Goal: Obtain resource: Download file/media

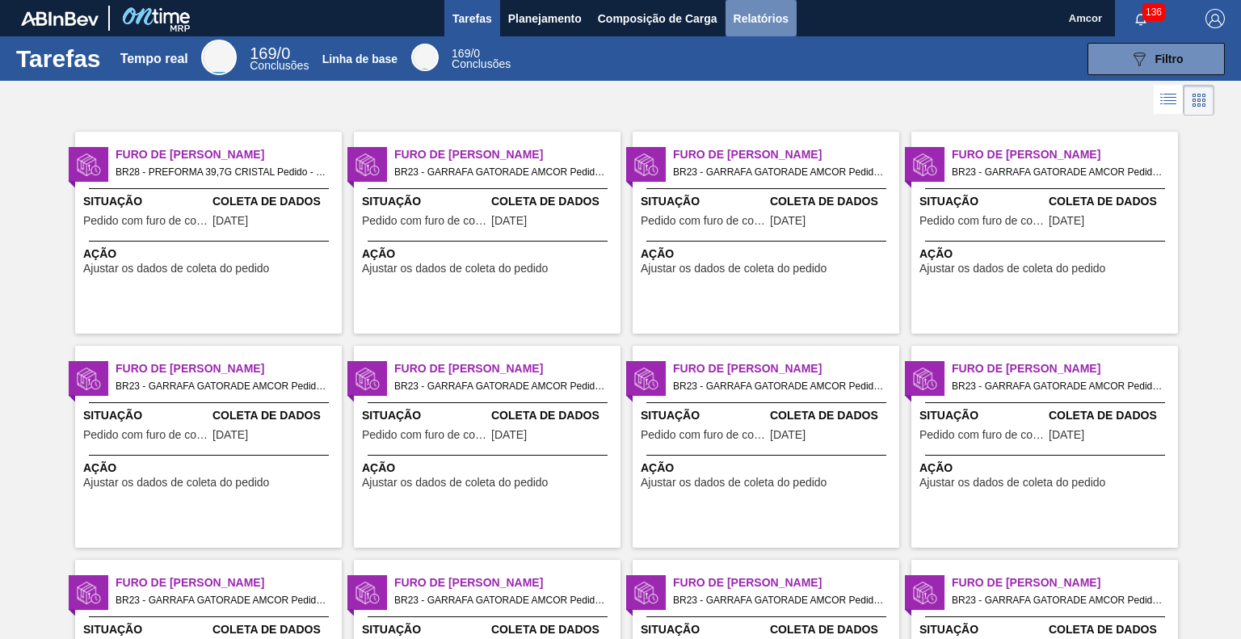
click at [748, 12] on font "Relatórios" at bounding box center [761, 18] width 55 height 13
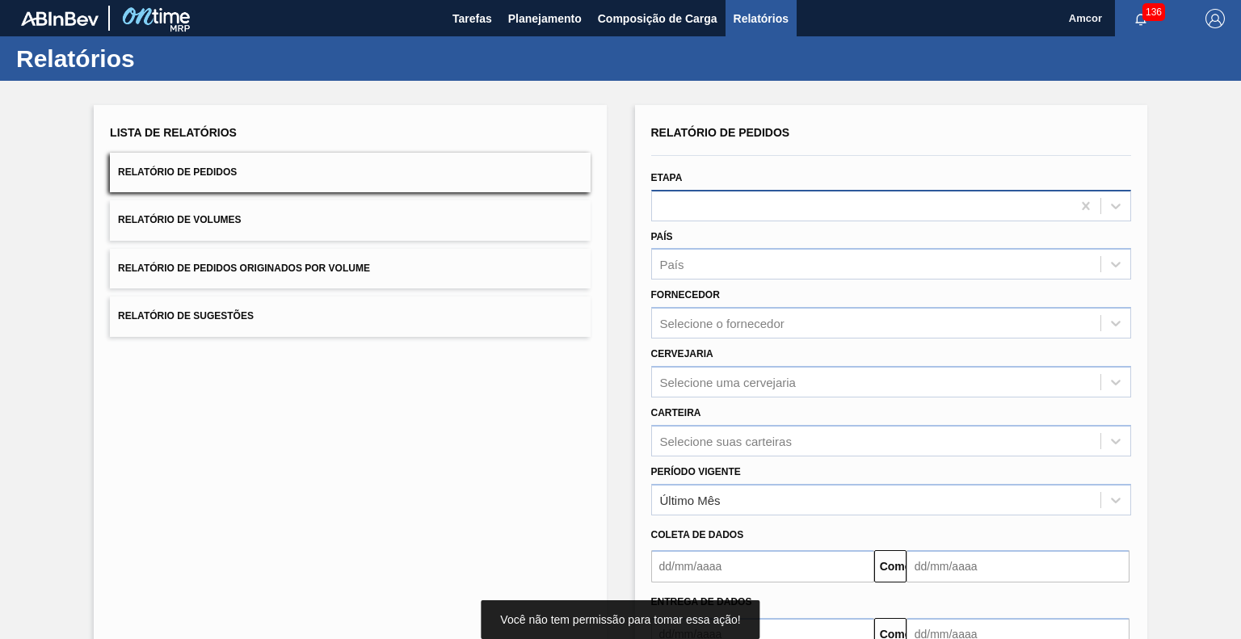
click at [700, 209] on div at bounding box center [861, 205] width 419 height 23
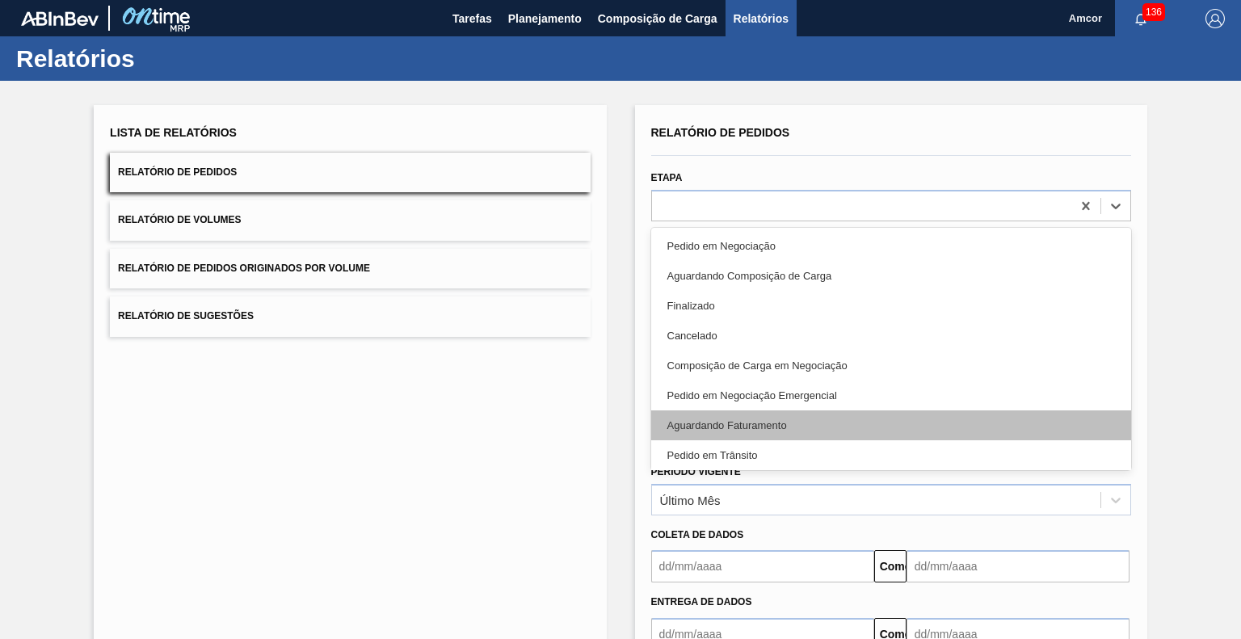
click at [727, 426] on font "Aguardando Faturamento" at bounding box center [728, 425] width 120 height 12
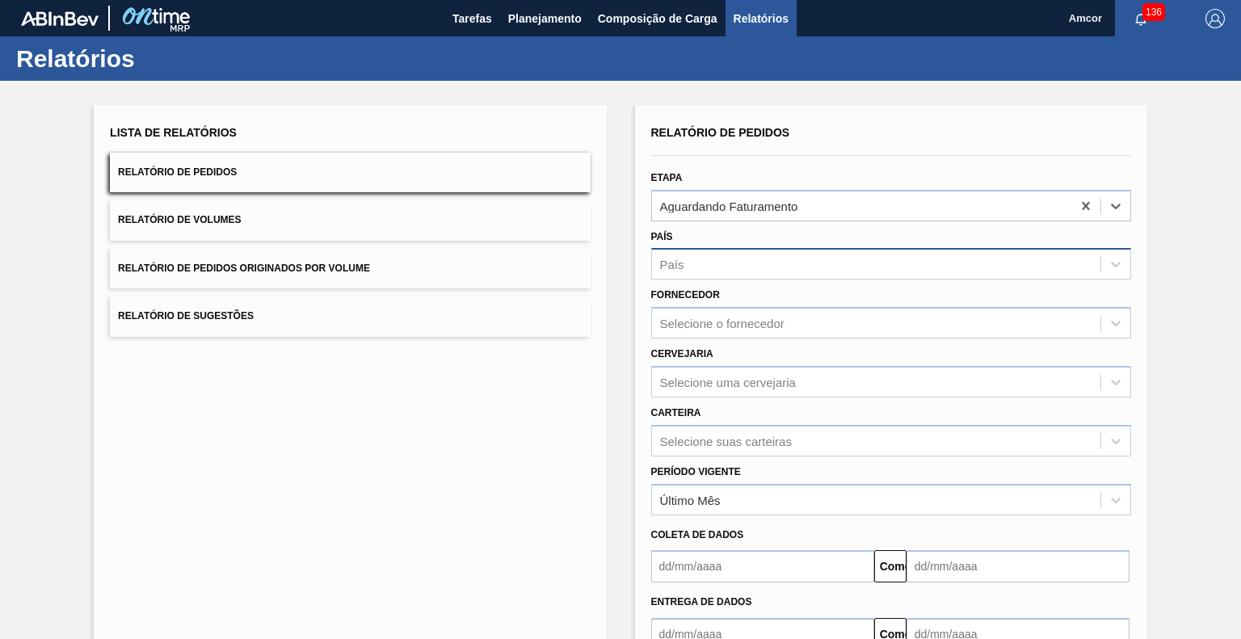
click at [712, 265] on div "País" at bounding box center [876, 264] width 449 height 23
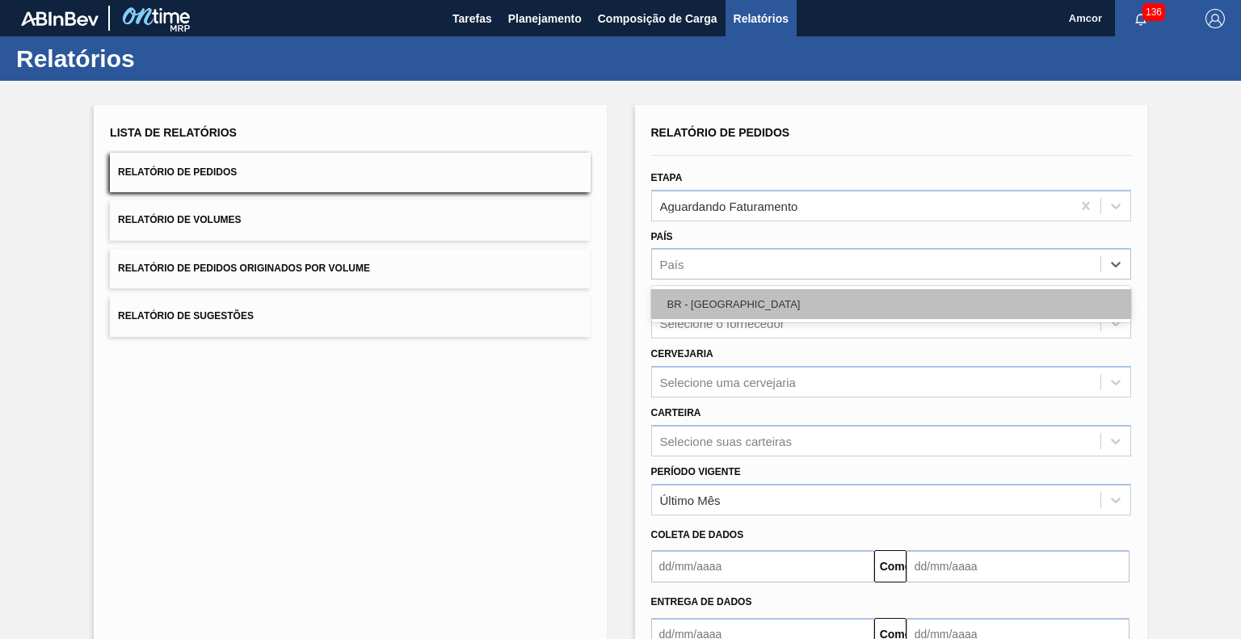
click at [737, 300] on div "BR - [GEOGRAPHIC_DATA]" at bounding box center [891, 304] width 480 height 30
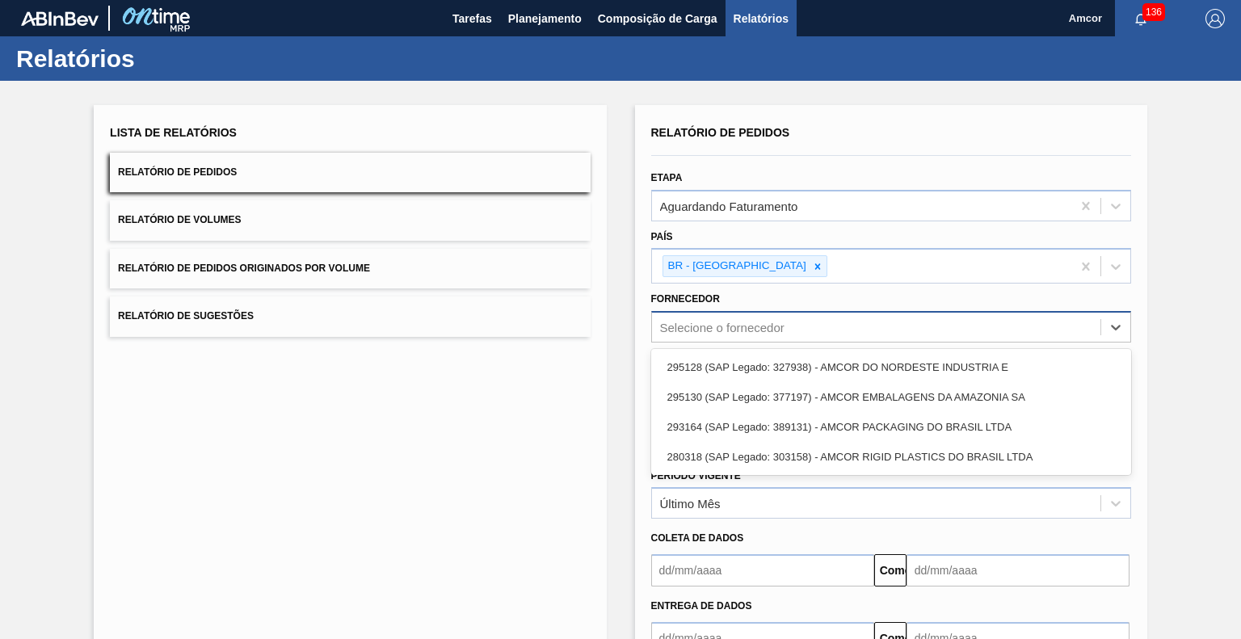
click at [744, 316] on div "Selecione o fornecedor" at bounding box center [876, 327] width 449 height 23
drag, startPoint x: 797, startPoint y: 371, endPoint x: 941, endPoint y: 339, distance: 147.3
click at [797, 371] on font "295128 (SAP Legado: 327938) - AMCOR DO NORDESTE INDÚSTRIA E" at bounding box center [838, 367] width 341 height 12
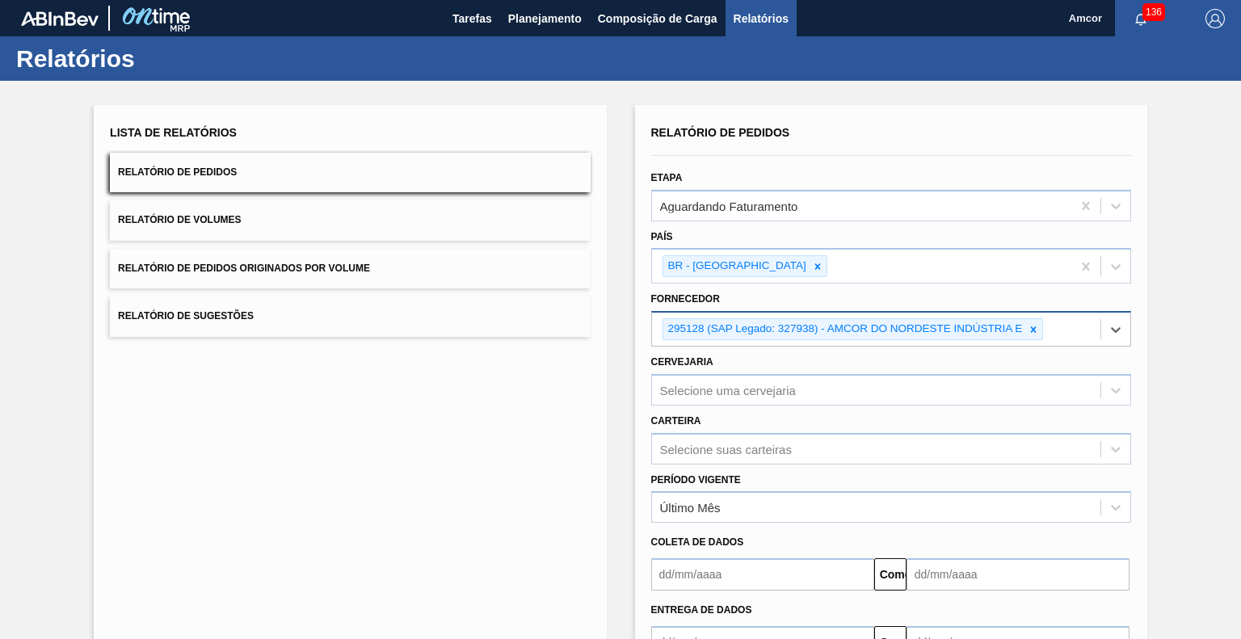
click at [1057, 331] on div "295128 (SAP Legado: 327938) - AMCOR DO NORDESTE INDÚSTRIA E" at bounding box center [876, 329] width 449 height 33
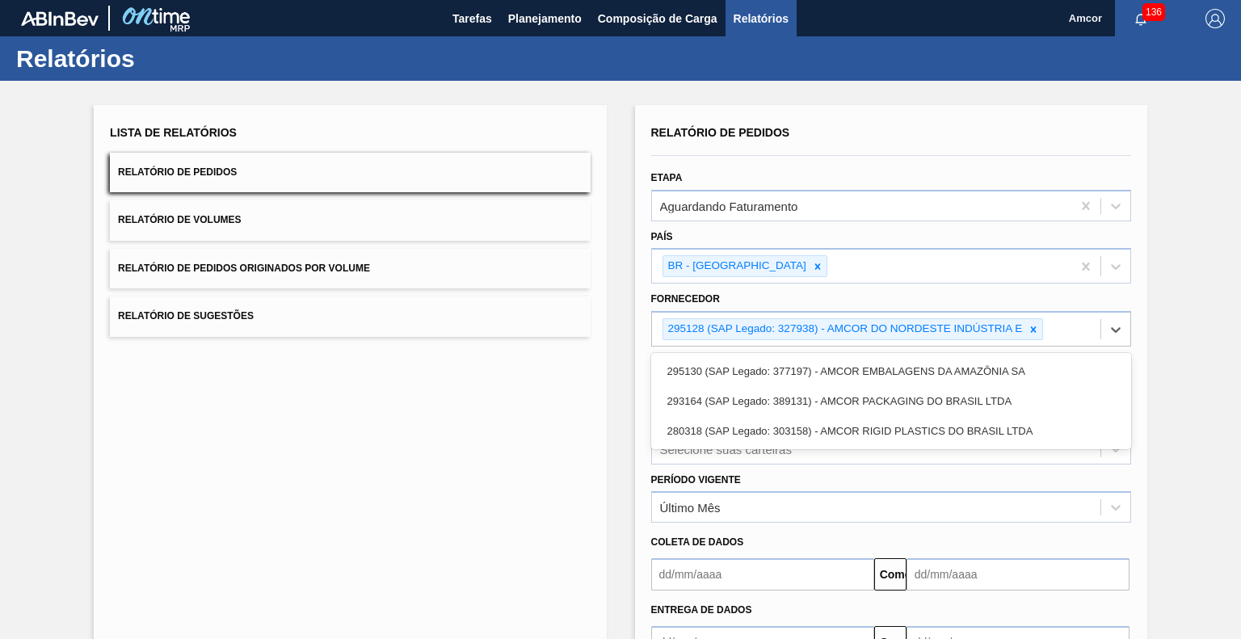
click at [954, 377] on div "295130 (SAP Legado: 377197) - AMCOR EMBALAGENS DA AMAZÔNIA SA" at bounding box center [891, 371] width 480 height 30
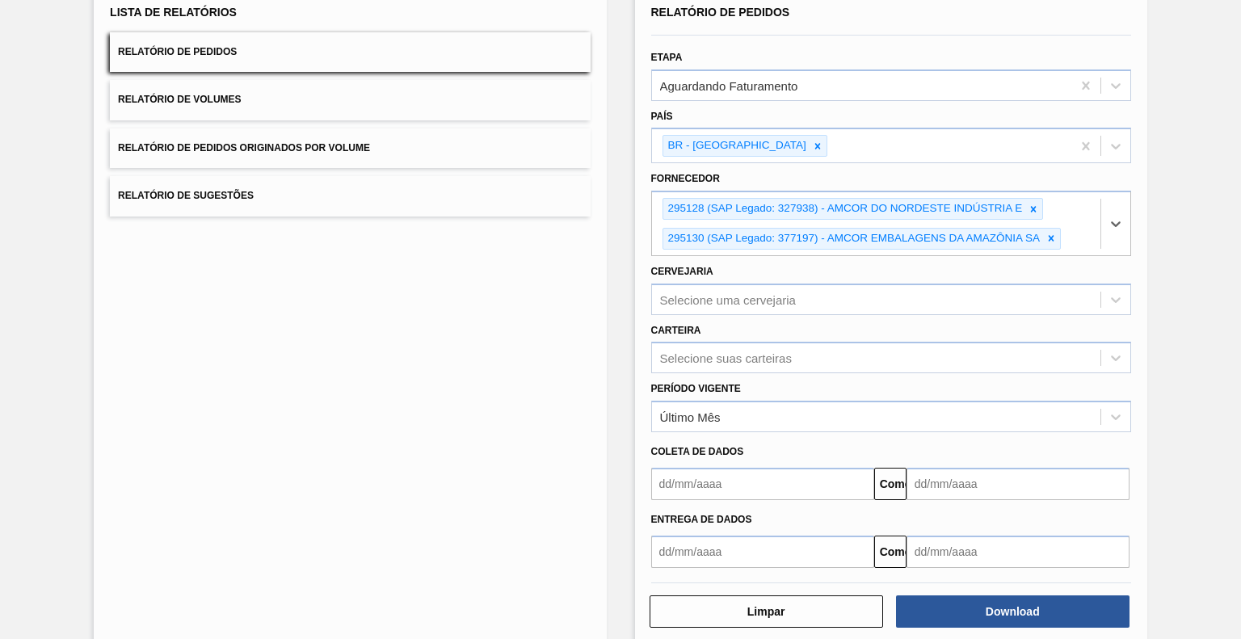
scroll to position [142, 0]
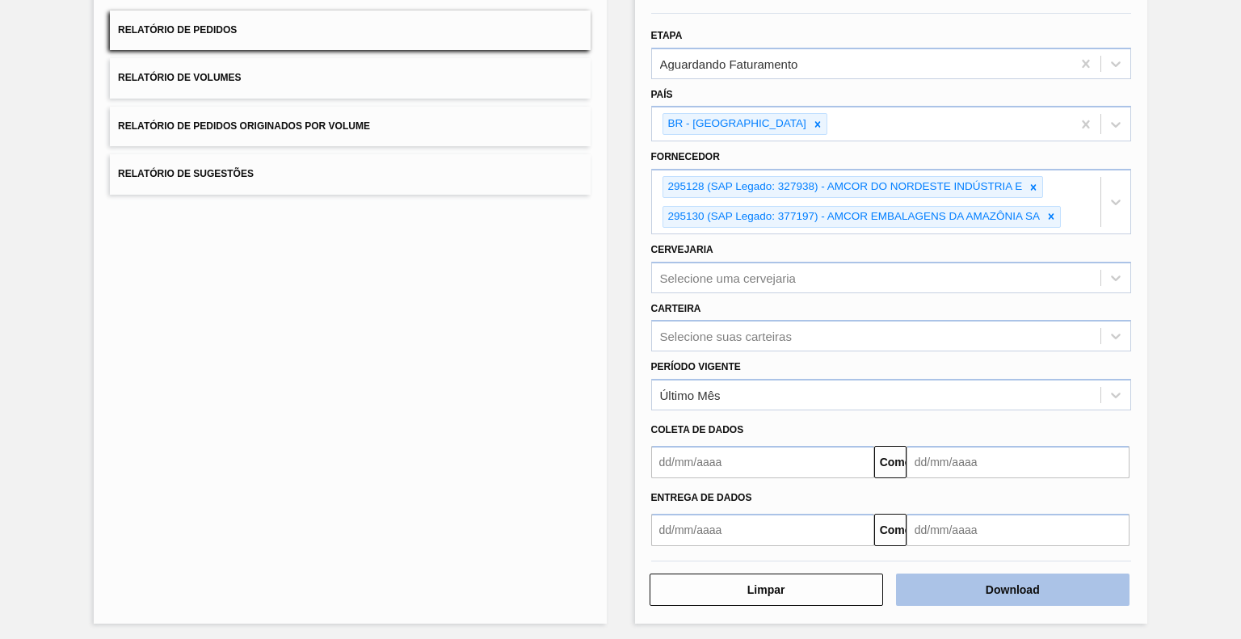
click at [946, 574] on button "Download" at bounding box center [1013, 590] width 234 height 32
